Goal: Task Accomplishment & Management: Manage account settings

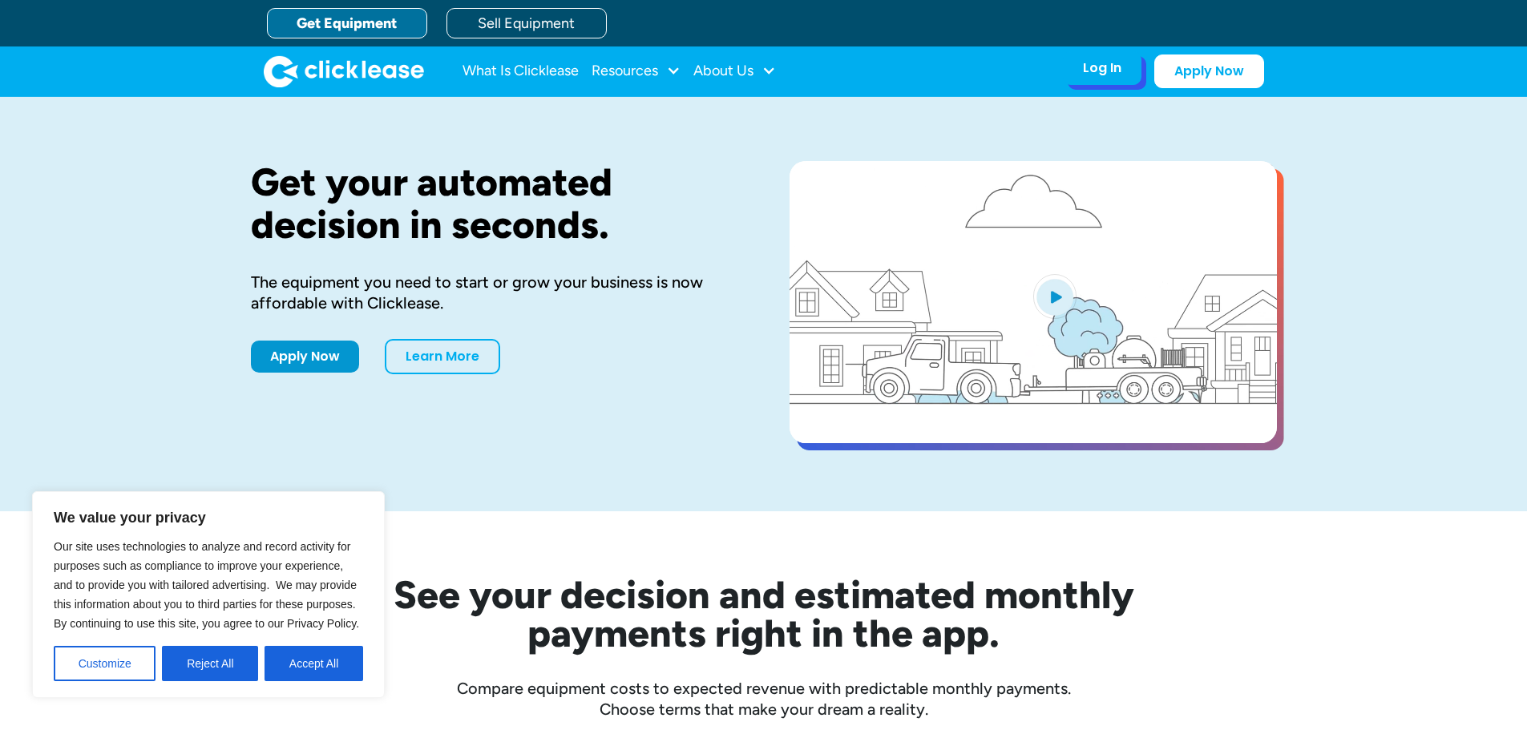
click at [1099, 67] on div "Log In" at bounding box center [1102, 68] width 38 height 16
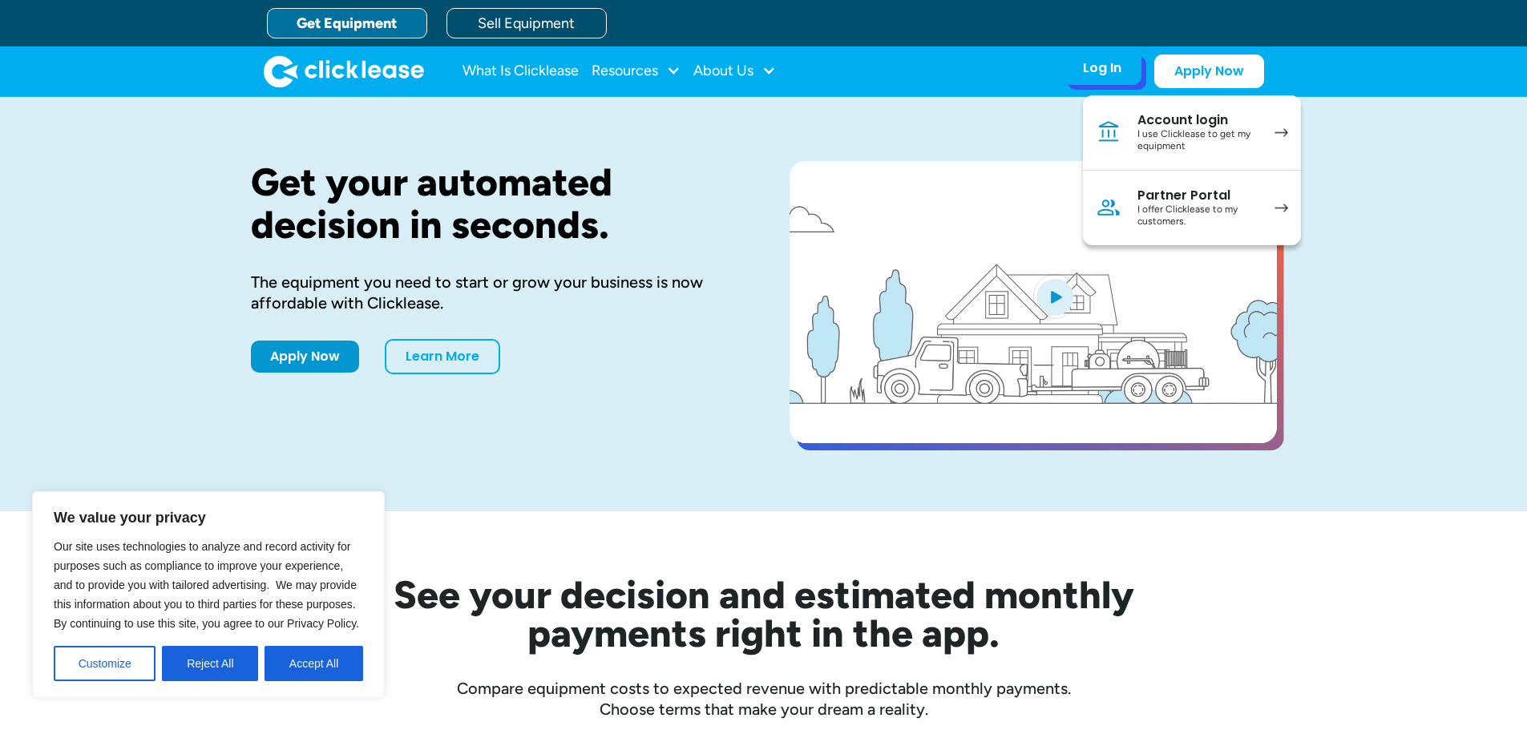
click at [1138, 125] on div "Account login" at bounding box center [1197, 120] width 121 height 16
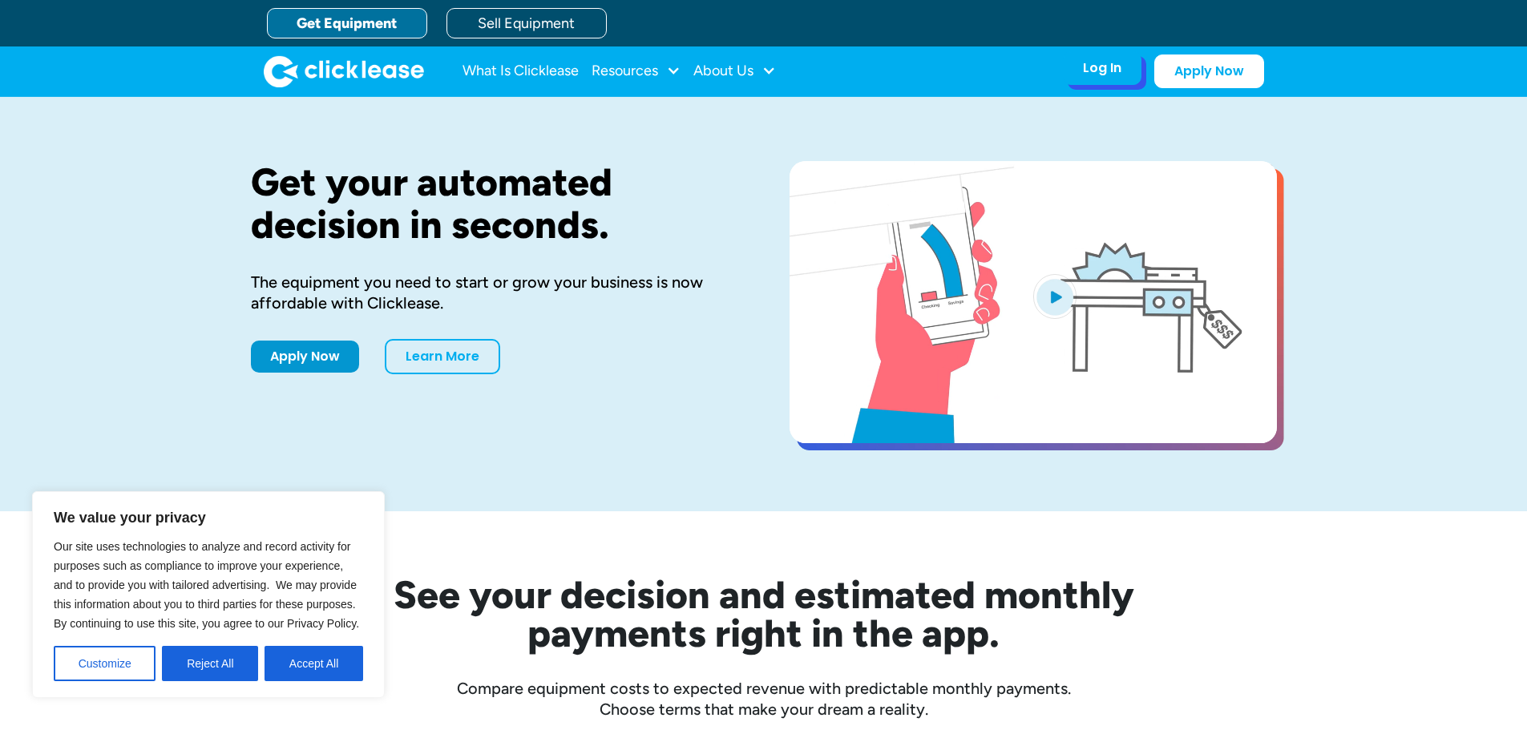
click at [1119, 78] on div "Log In Account login I use Clicklease to get my equipment Partner Portal I offe…" at bounding box center [1102, 68] width 79 height 34
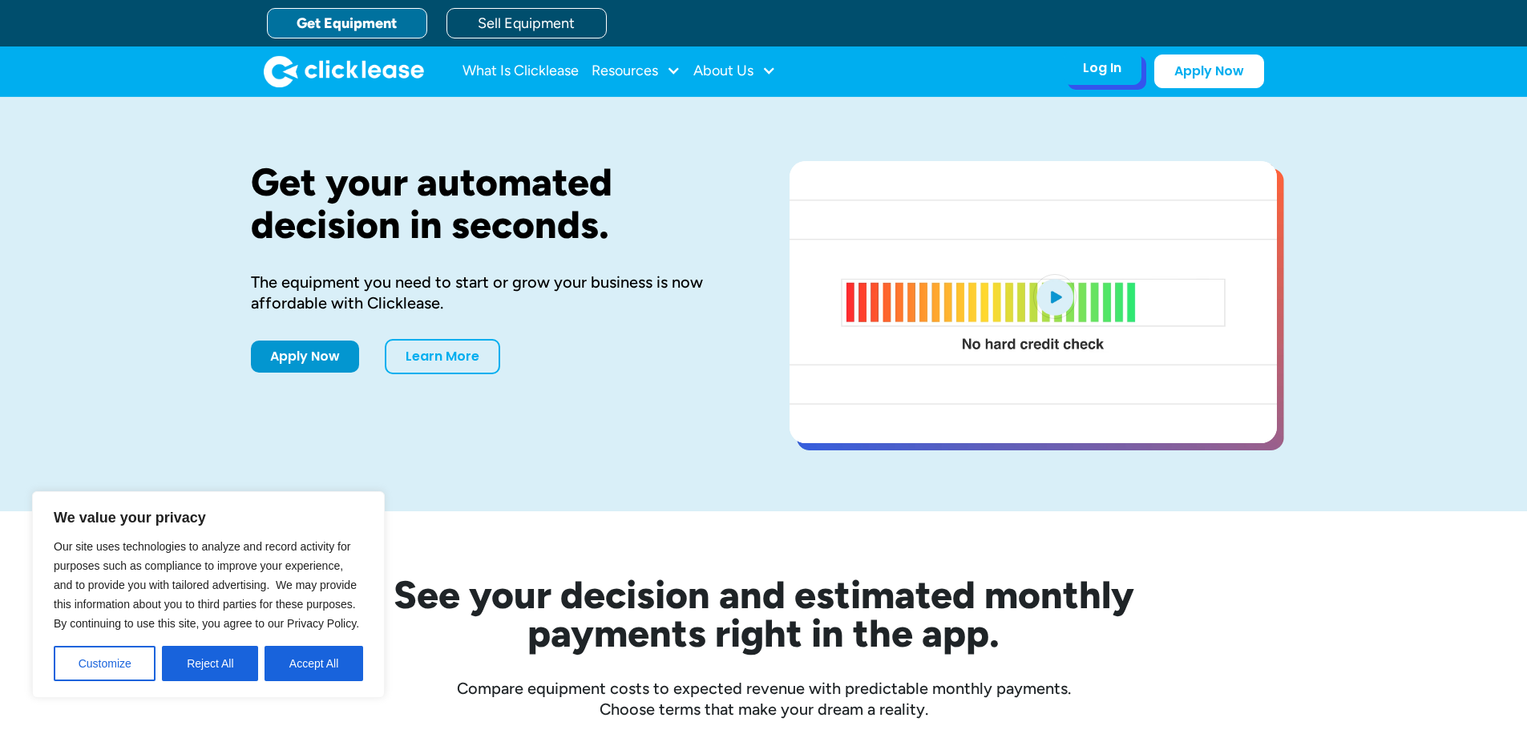
click at [1106, 68] on div "Log In" at bounding box center [1102, 68] width 38 height 16
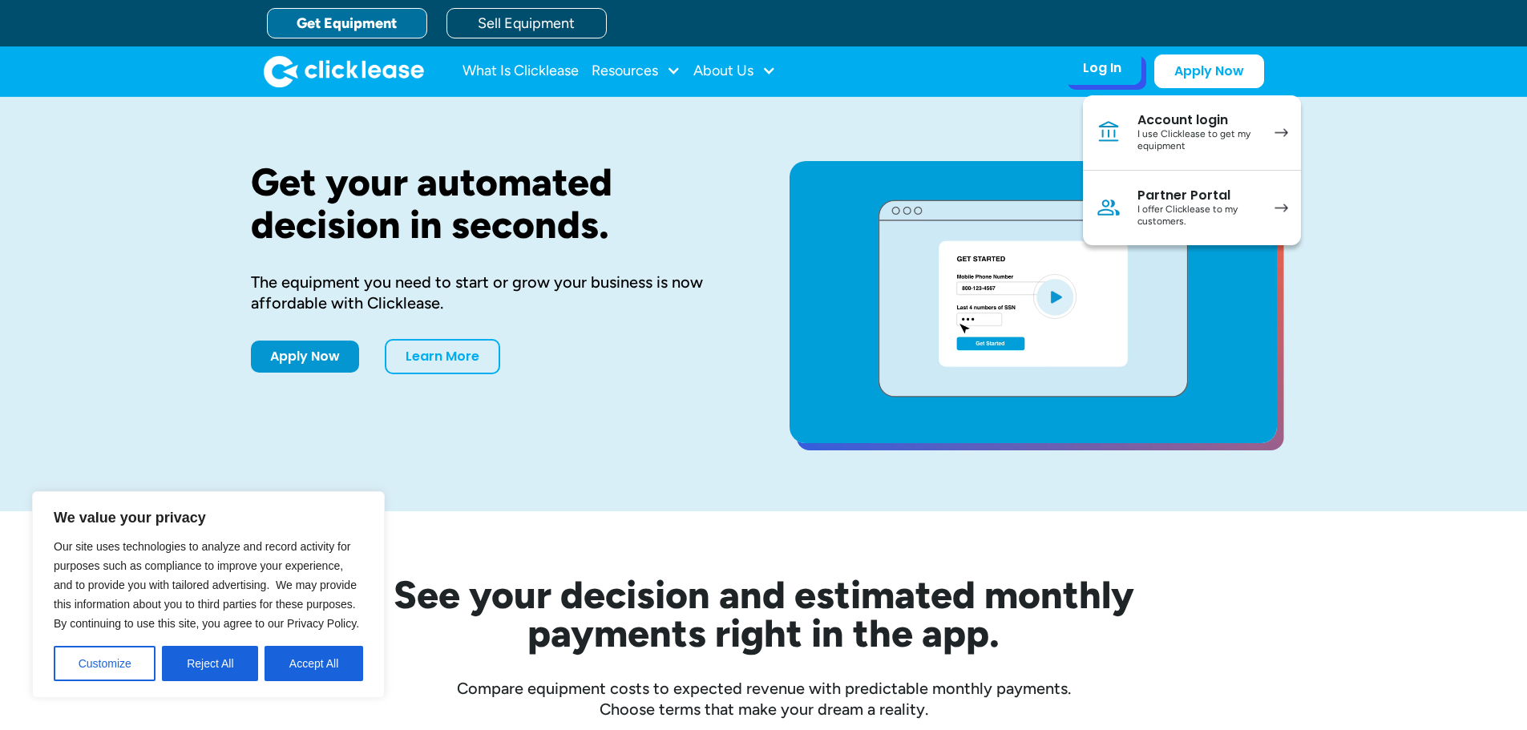
click at [1220, 128] on div "I use Clicklease to get my equipment" at bounding box center [1197, 140] width 121 height 25
